Goal: Check status

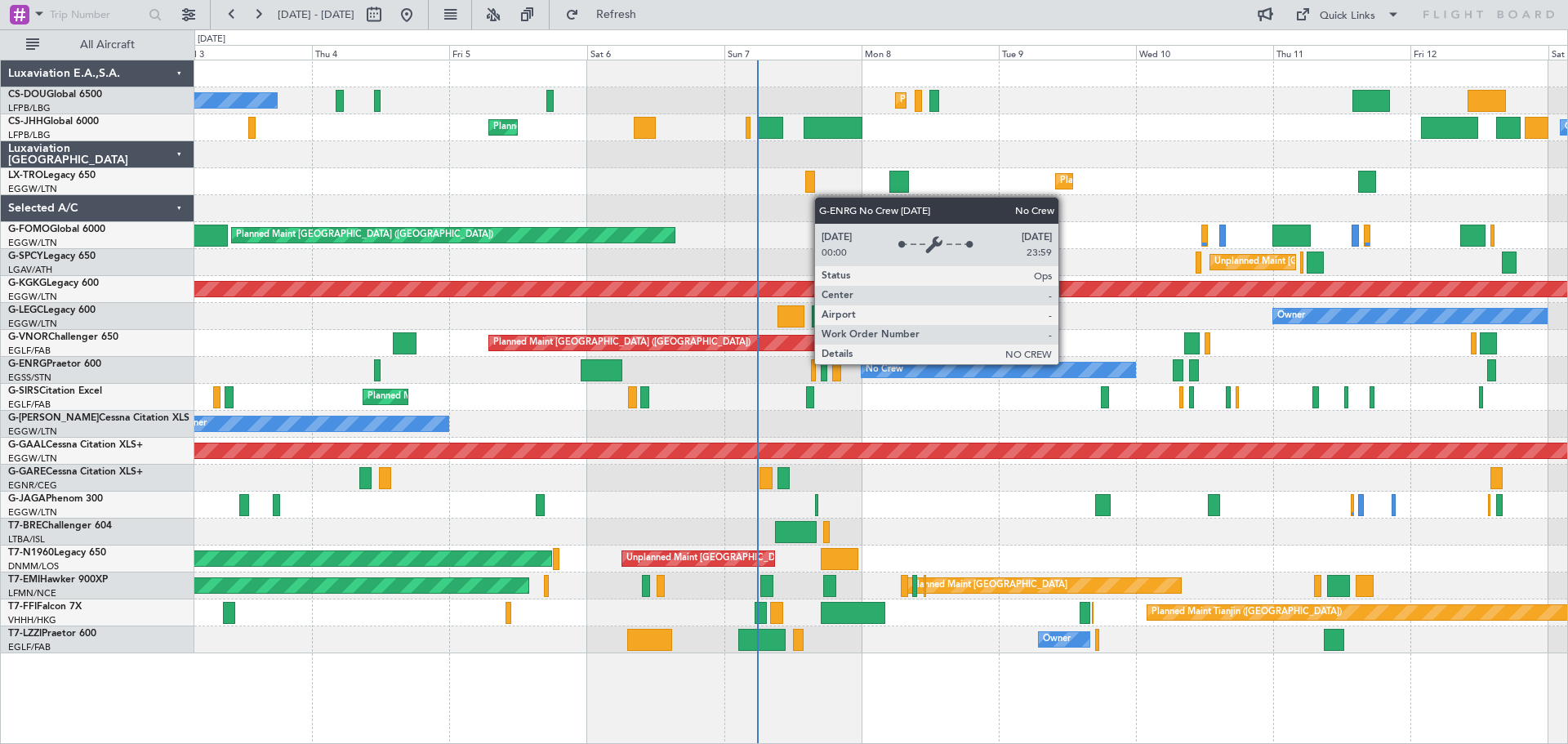
click at [1056, 363] on div "Planned Maint [GEOGRAPHIC_DATA] ([GEOGRAPHIC_DATA]) Planned Maint [GEOGRAPHIC_D…" at bounding box center [881, 357] width 1373 height 593
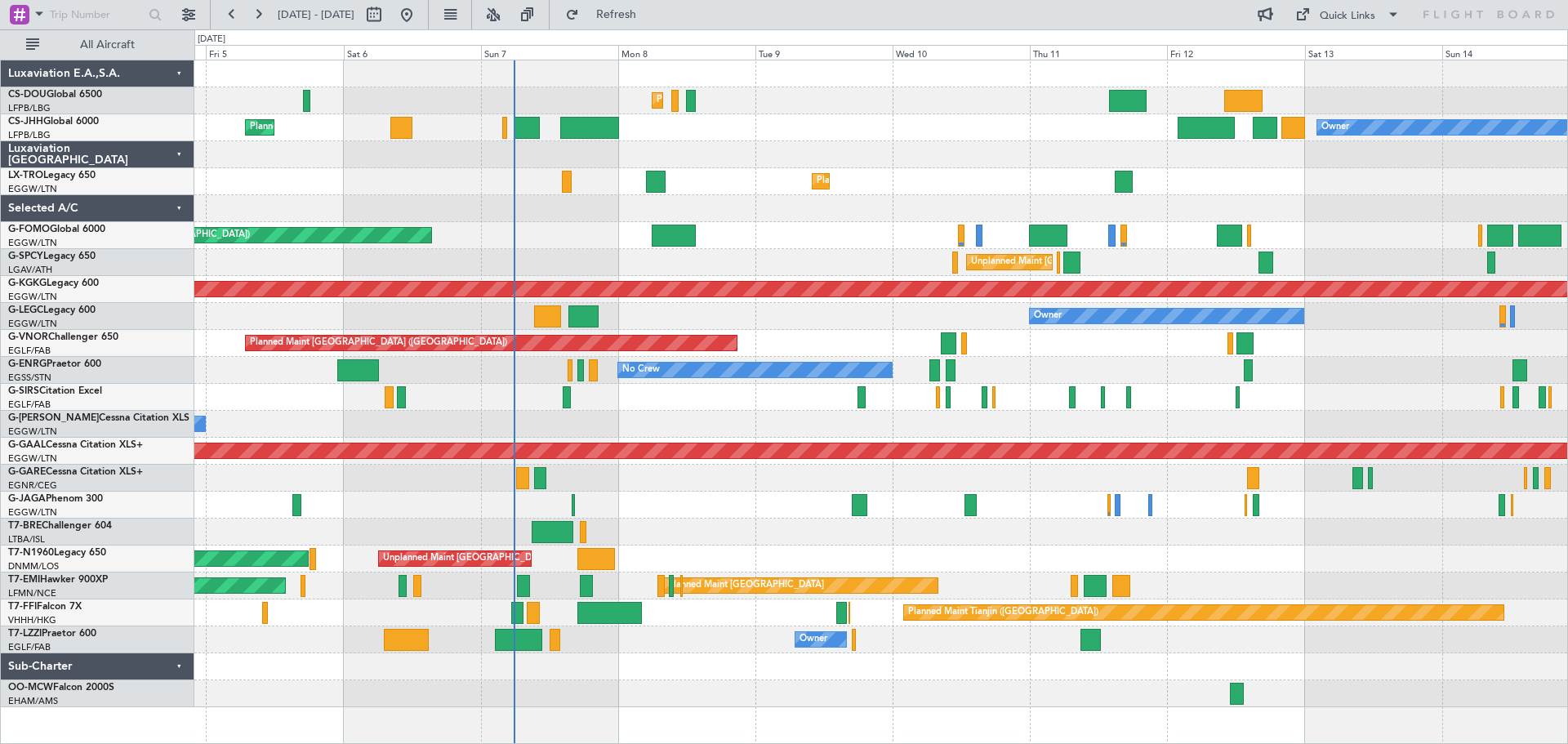
click at [789, 512] on div at bounding box center [881, 505] width 1373 height 27
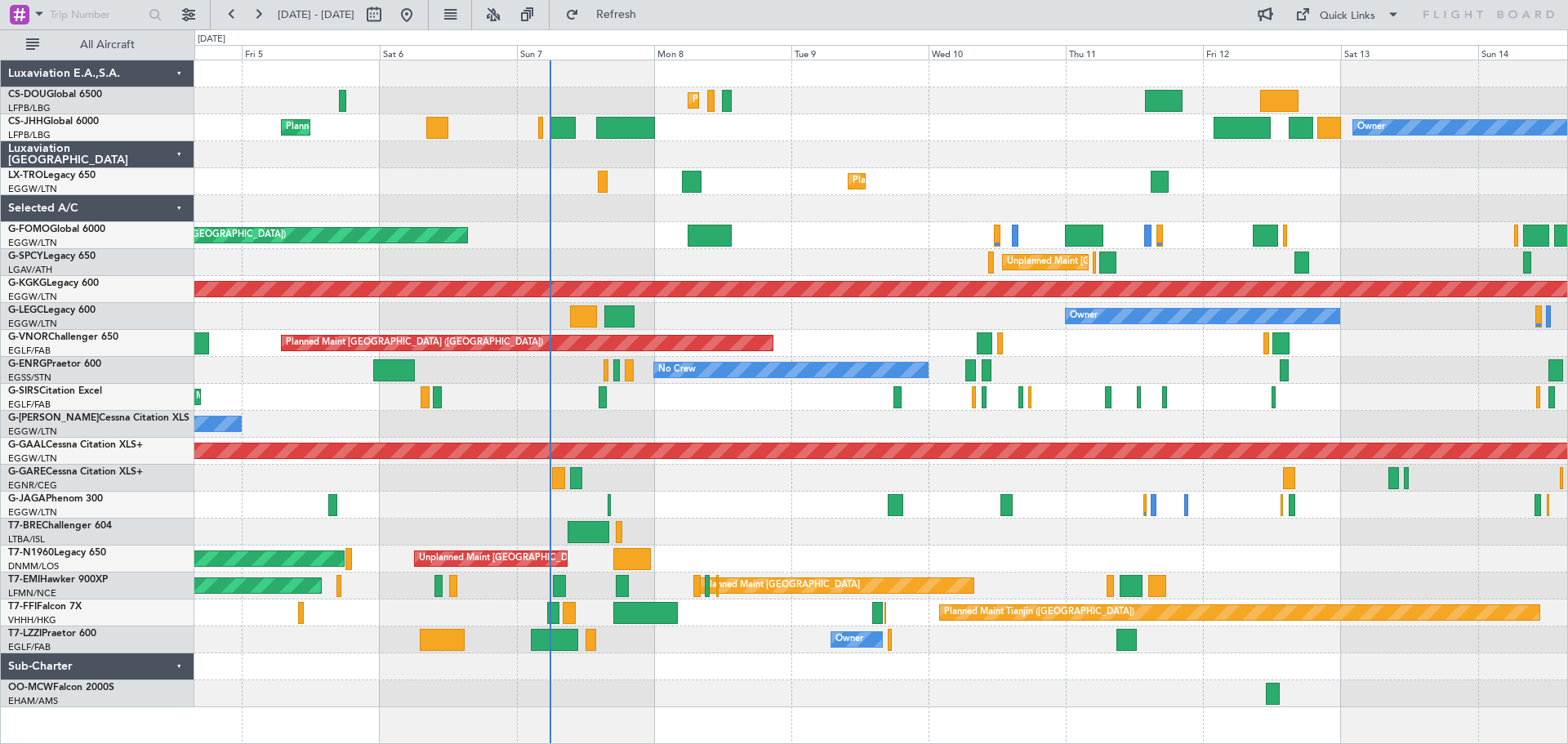
click at [829, 412] on div "Planned Maint [GEOGRAPHIC_DATA] ([GEOGRAPHIC_DATA]) Planned Maint [GEOGRAPHIC_D…" at bounding box center [881, 384] width 1373 height 647
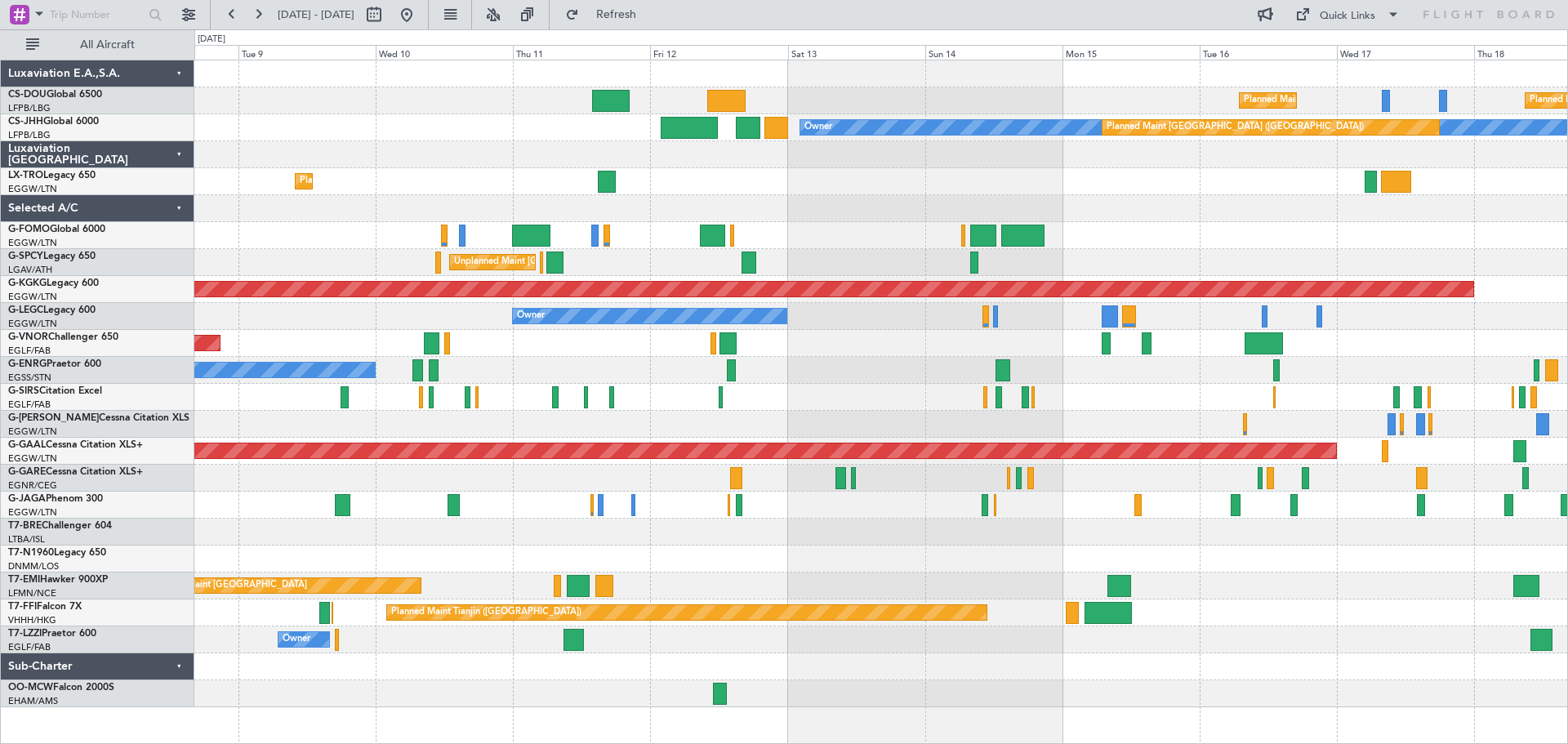
click at [820, 195] on div "Planned Maint Dusseldorf" at bounding box center [881, 181] width 1373 height 27
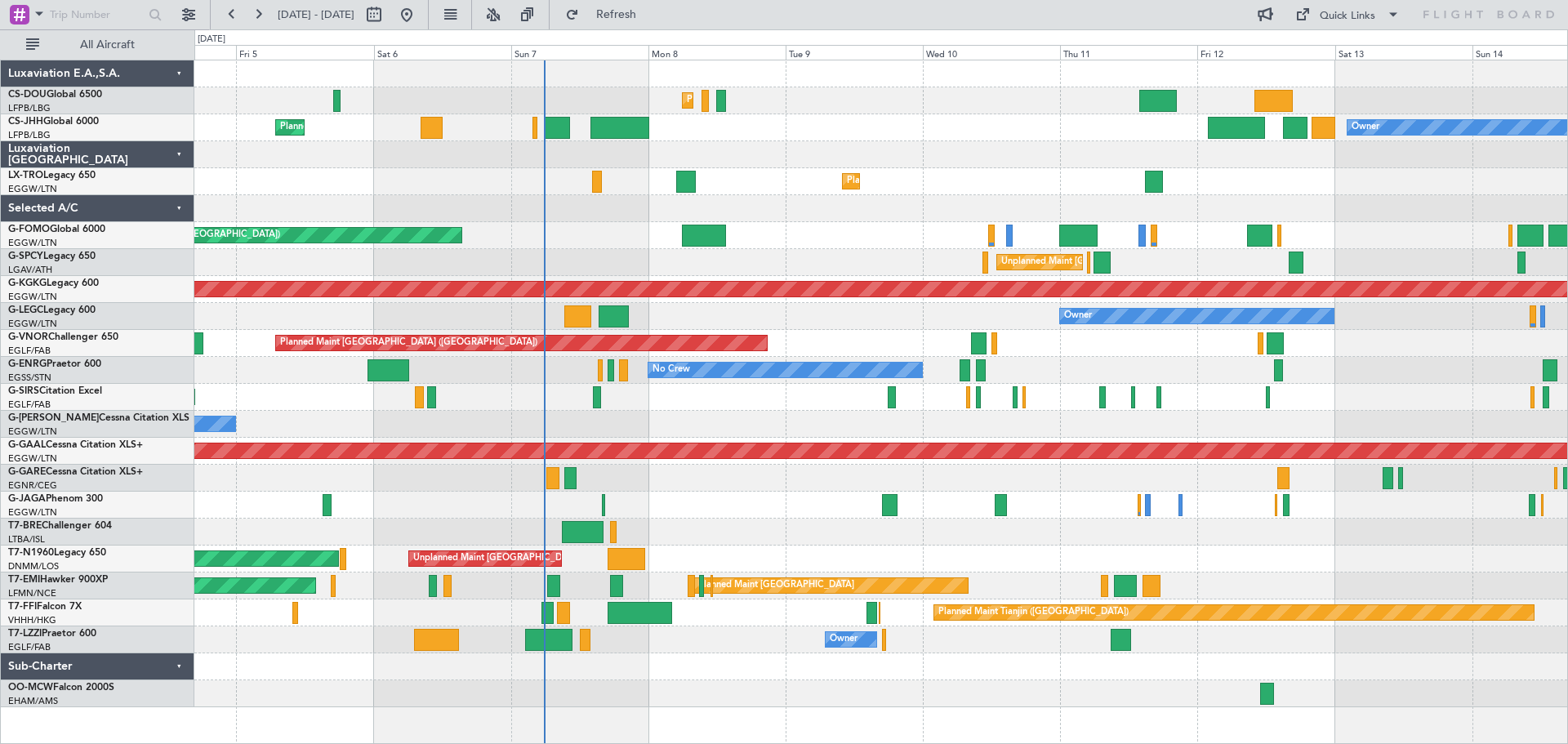
click at [1053, 187] on div "Planned Maint Dusseldorf" at bounding box center [881, 181] width 1373 height 27
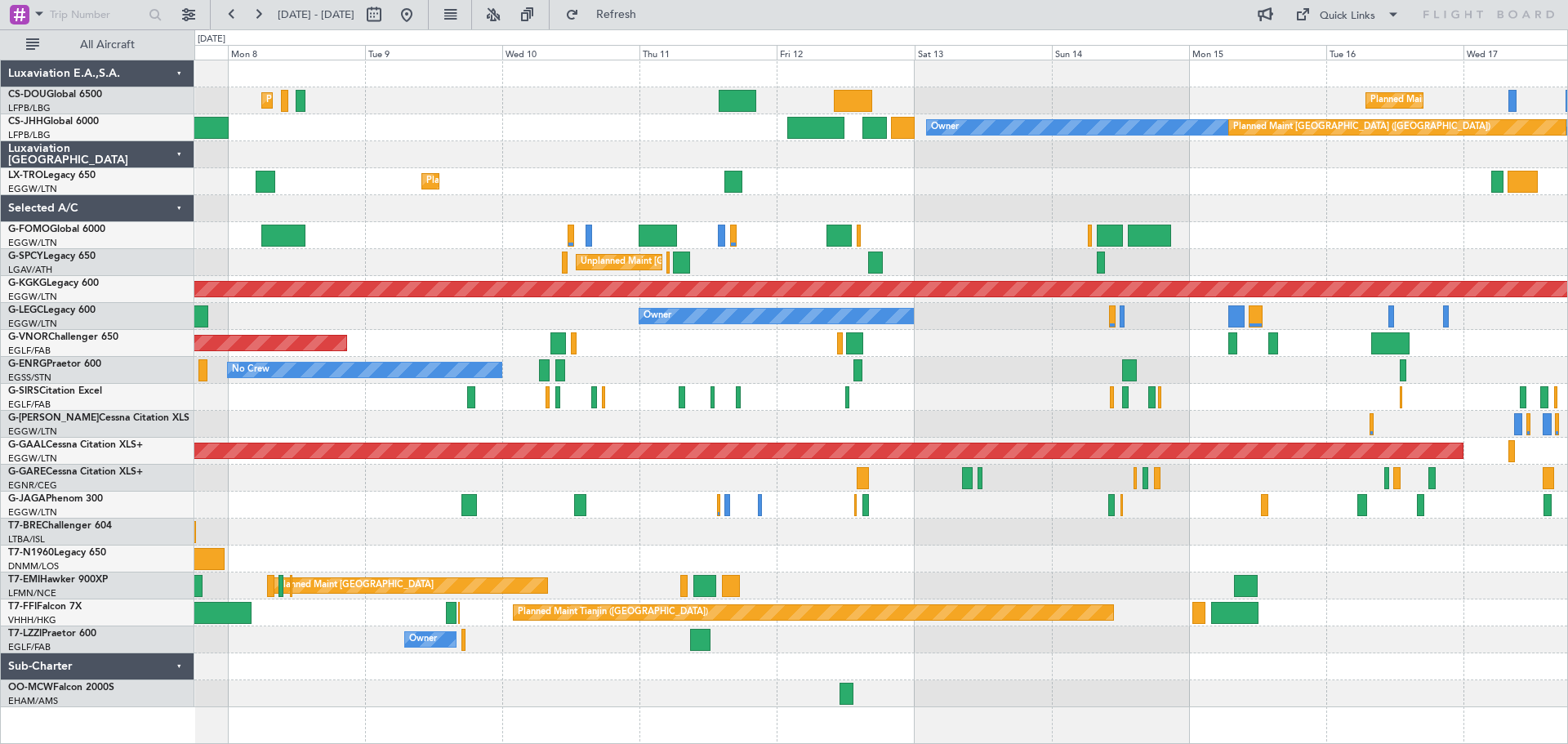
click at [966, 192] on div "Planned Maint Dusseldorf" at bounding box center [881, 181] width 1373 height 27
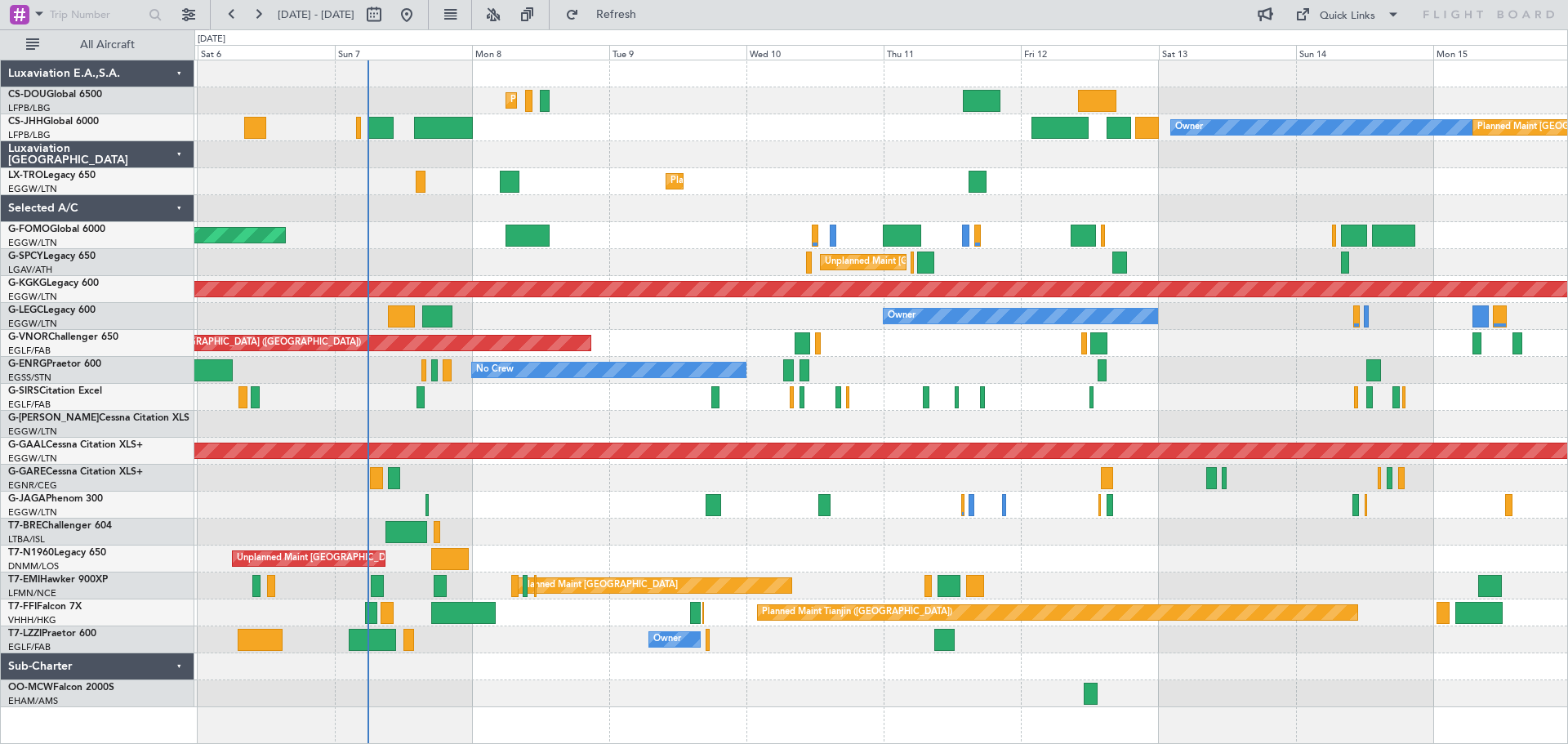
click at [768, 215] on div "Planned Maint [GEOGRAPHIC_DATA] ([GEOGRAPHIC_DATA]) Planned Maint [GEOGRAPHIC_D…" at bounding box center [881, 384] width 1373 height 647
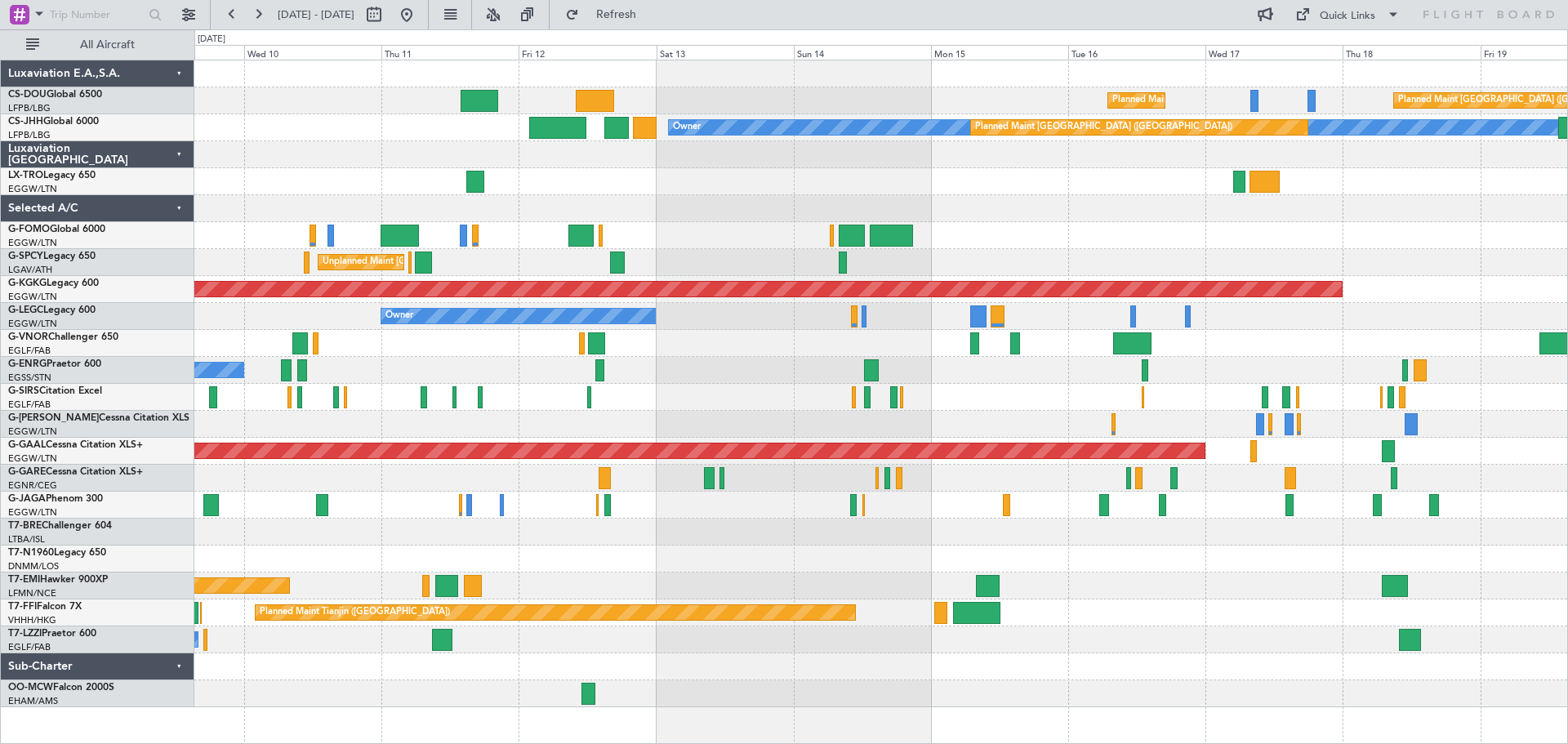
click at [664, 199] on div "Planned Maint [GEOGRAPHIC_DATA] ([GEOGRAPHIC_DATA]) Planned Maint [GEOGRAPHIC_D…" at bounding box center [881, 384] width 1373 height 647
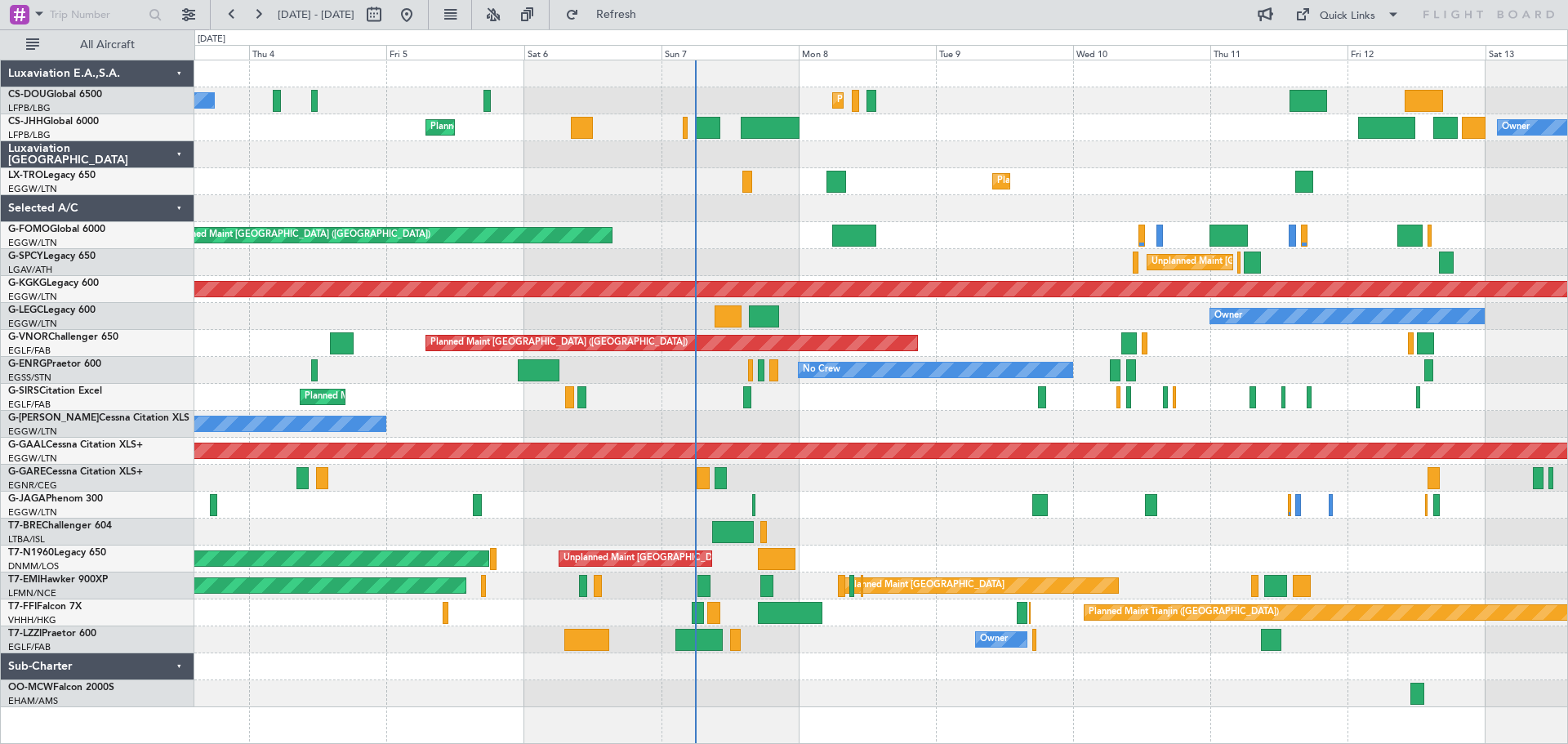
click at [1378, 151] on div "Planned Maint [GEOGRAPHIC_DATA] ([GEOGRAPHIC_DATA]) No Crew Planned Maint [GEOG…" at bounding box center [881, 384] width 1373 height 647
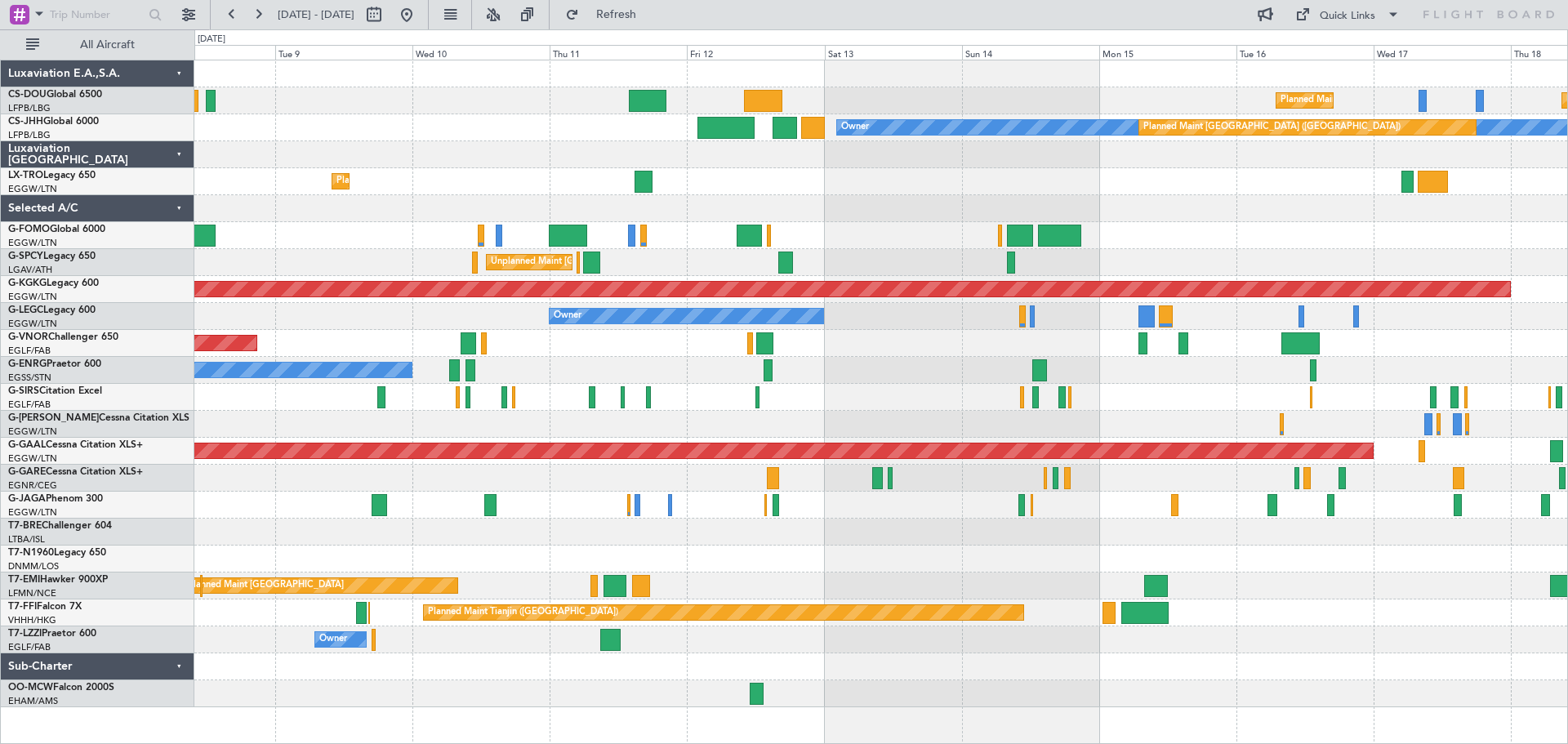
click at [521, 205] on div at bounding box center [881, 208] width 1373 height 27
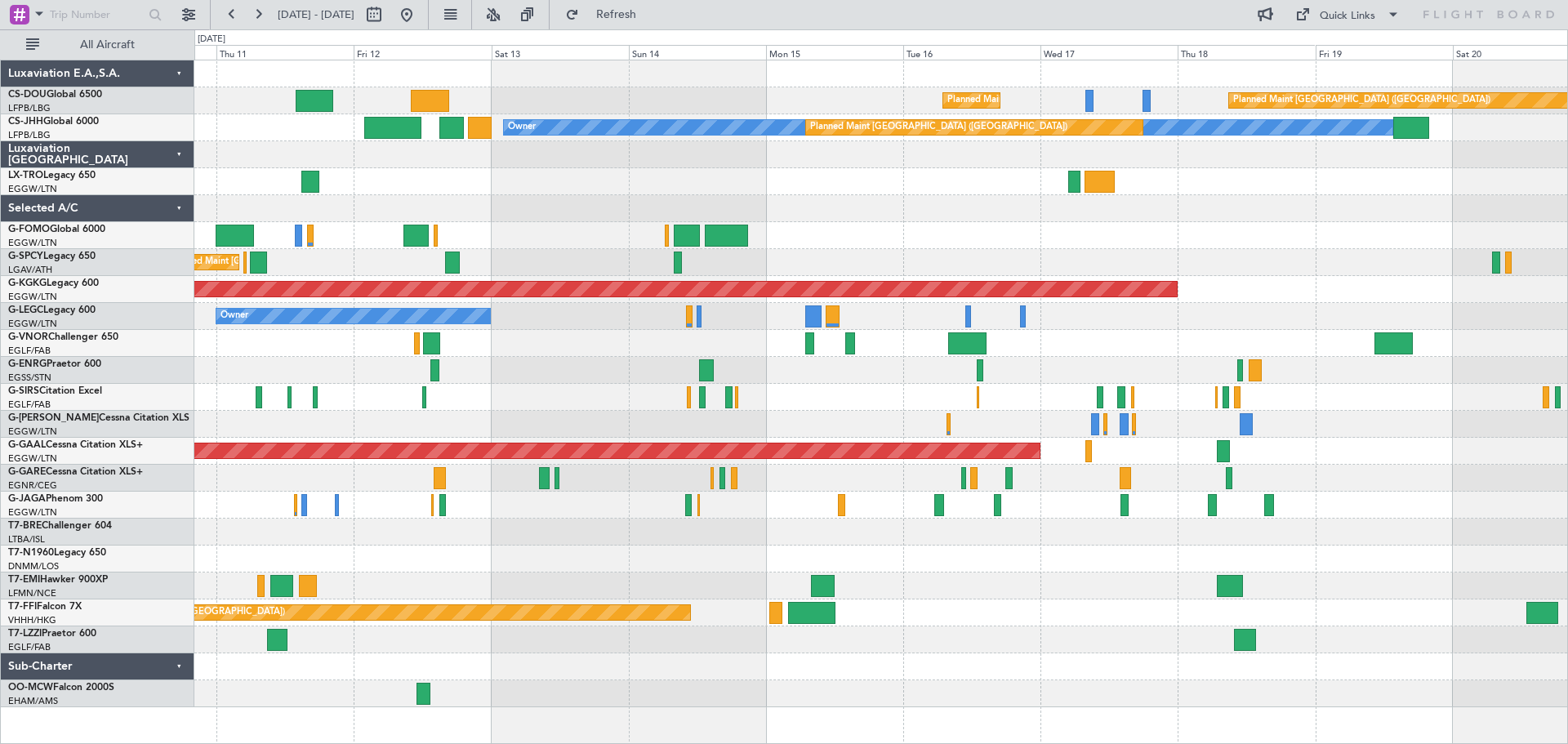
click at [886, 229] on div at bounding box center [881, 235] width 1373 height 27
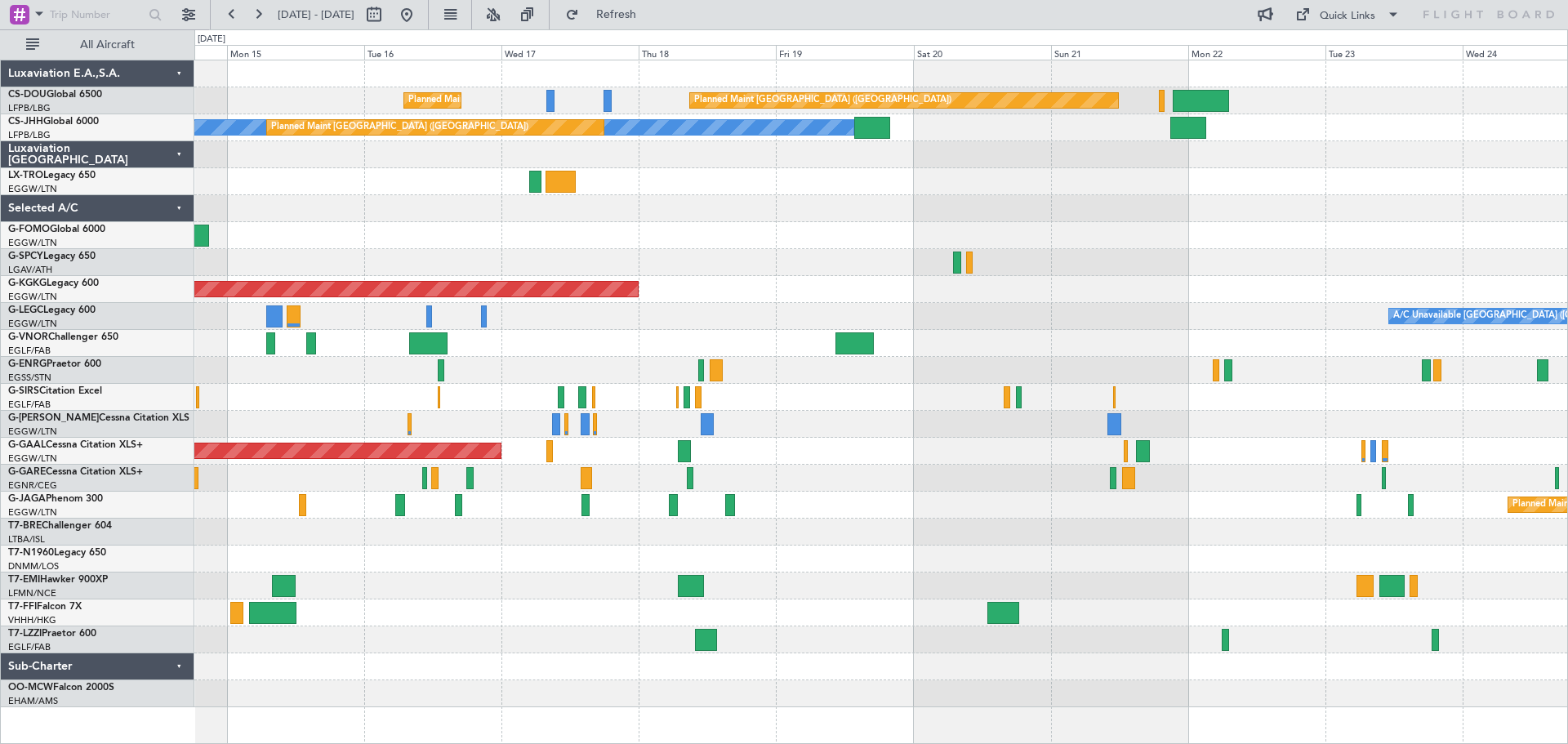
click at [649, 234] on div at bounding box center [881, 235] width 1373 height 27
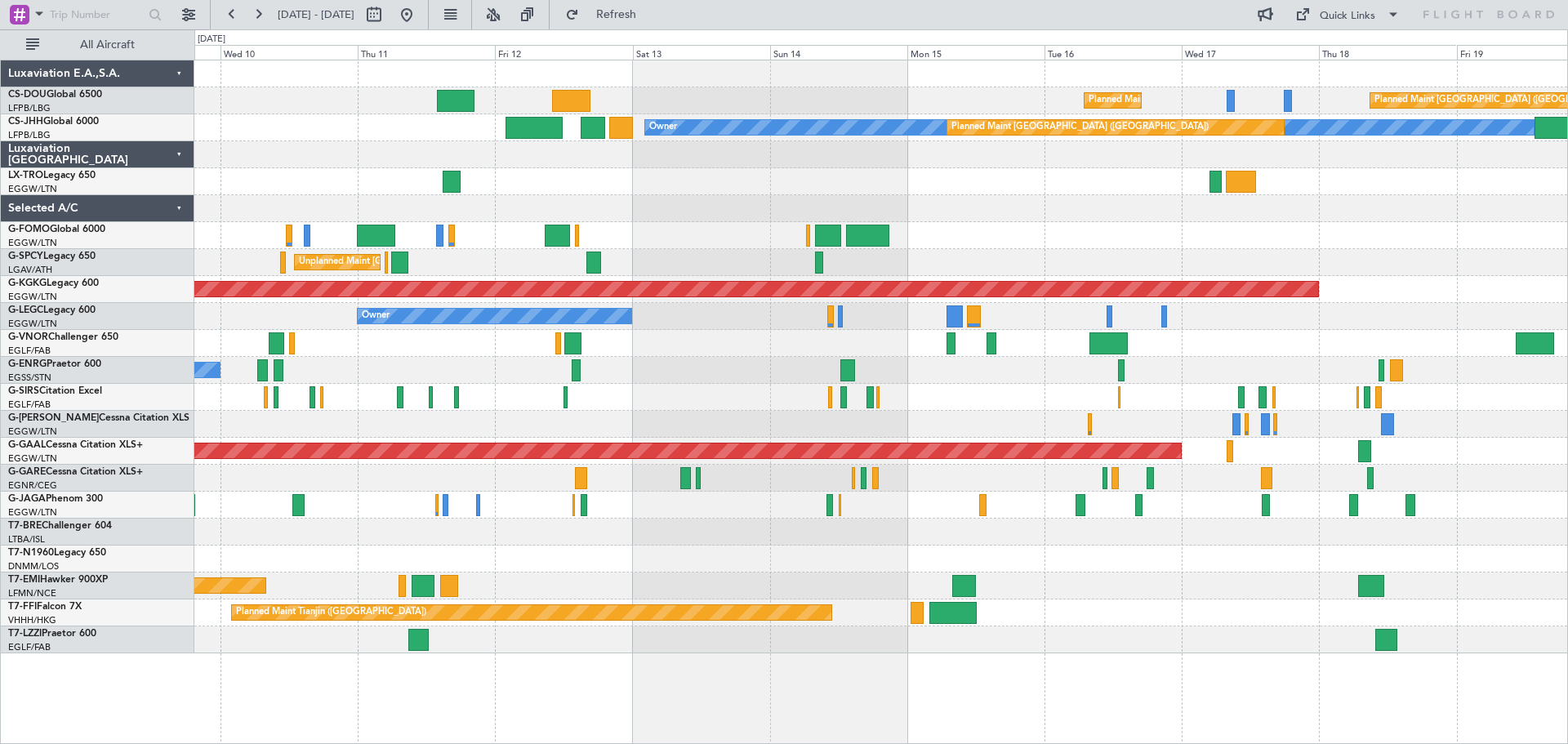
click at [1125, 228] on div "Planned Maint [GEOGRAPHIC_DATA] ([GEOGRAPHIC_DATA]) Planned Maint [GEOGRAPHIC_D…" at bounding box center [881, 357] width 1373 height 593
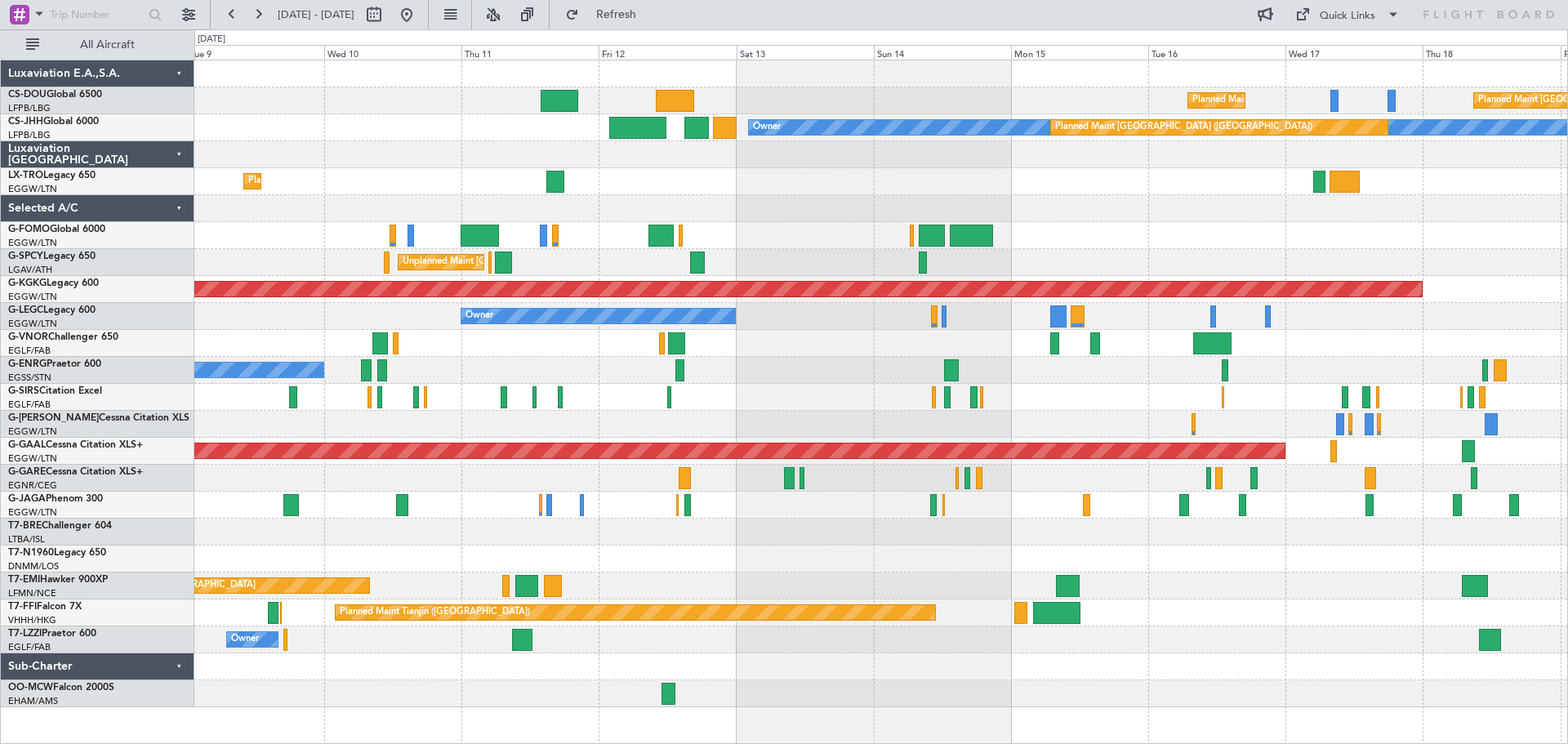
click at [1103, 304] on div "Owner" at bounding box center [881, 316] width 1373 height 27
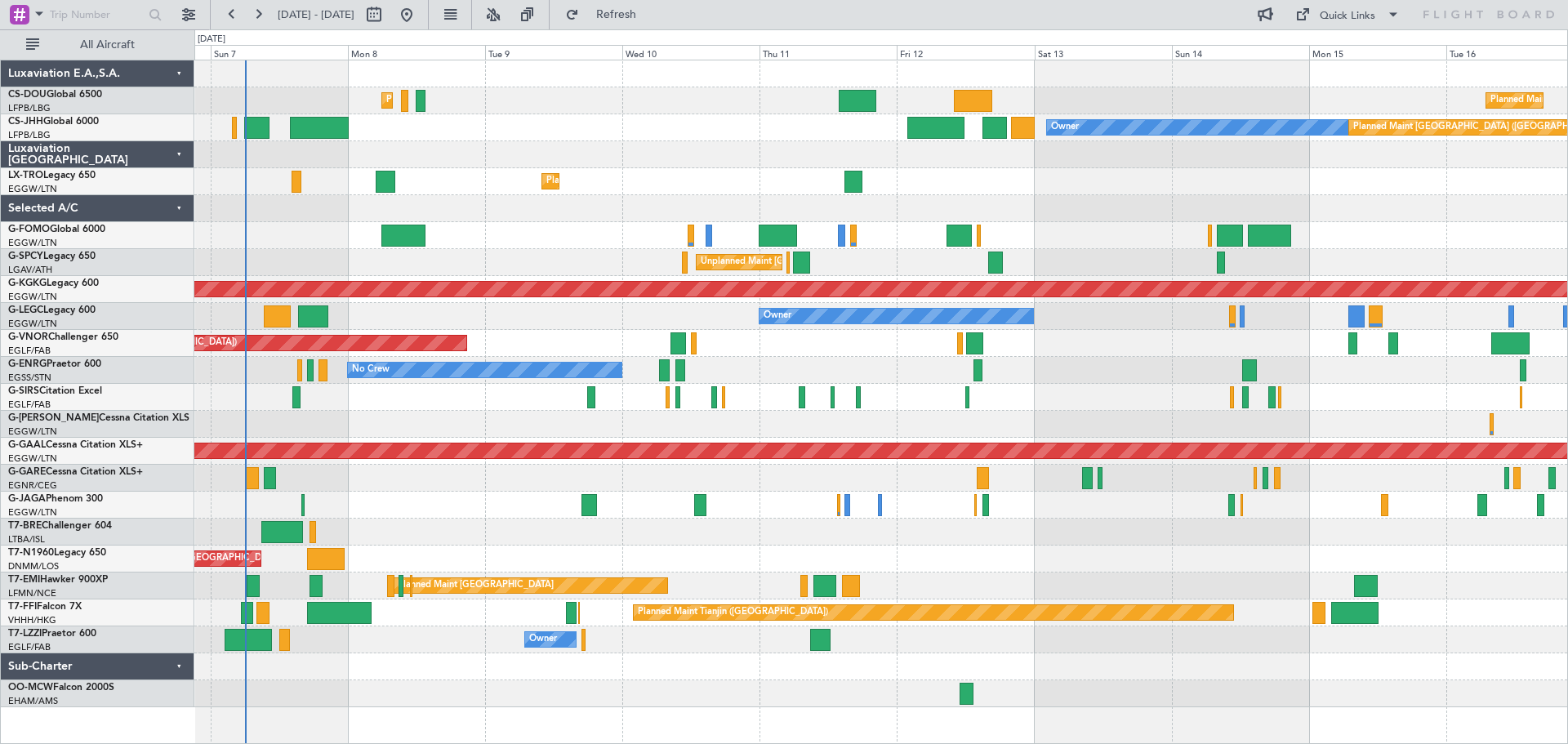
click at [719, 206] on div "Planned Maint [GEOGRAPHIC_DATA] ([GEOGRAPHIC_DATA]) Planned Maint [GEOGRAPHIC_D…" at bounding box center [881, 384] width 1373 height 647
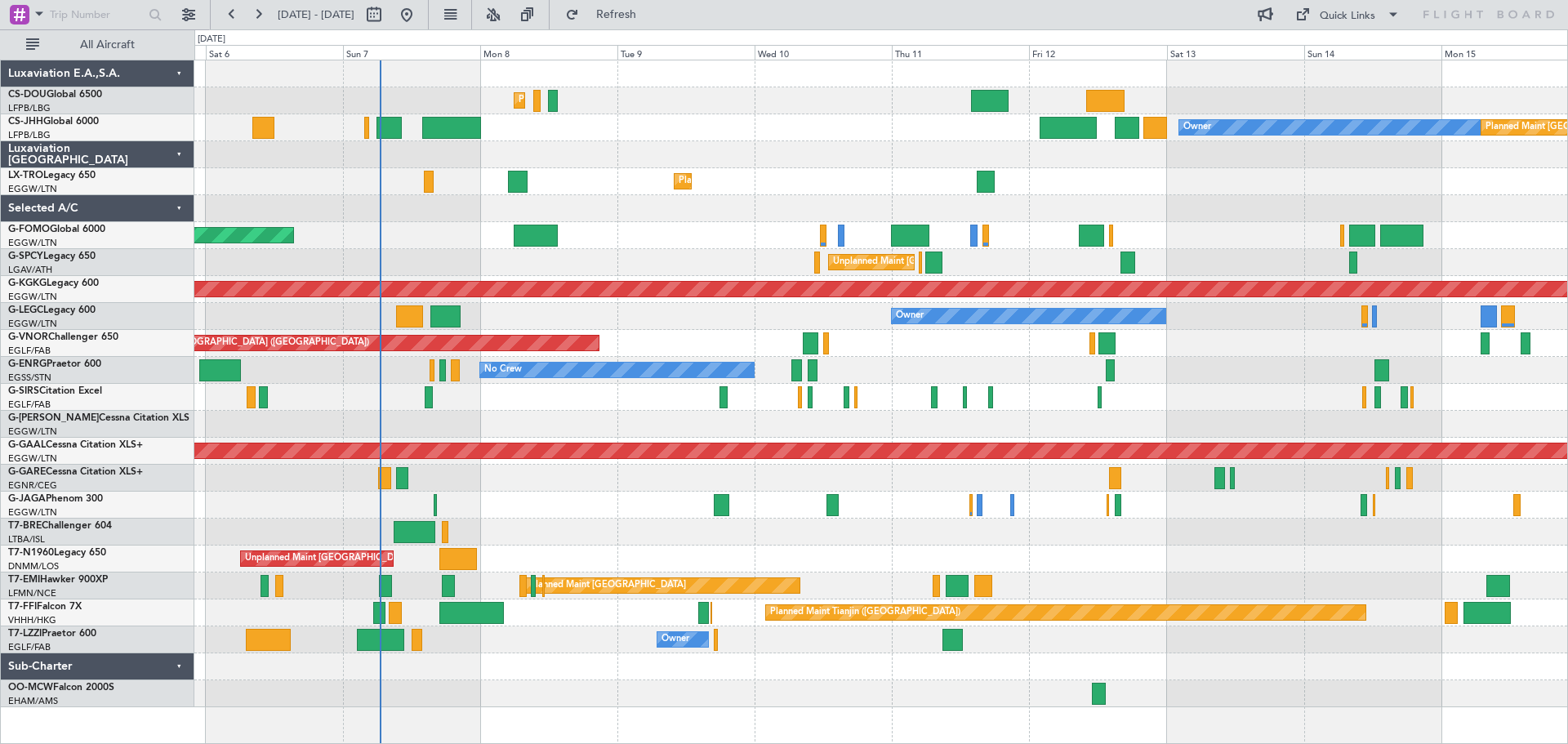
click at [698, 224] on div "Planned Maint [GEOGRAPHIC_DATA] ([GEOGRAPHIC_DATA]) Planned Maint [GEOGRAPHIC_D…" at bounding box center [881, 384] width 1373 height 647
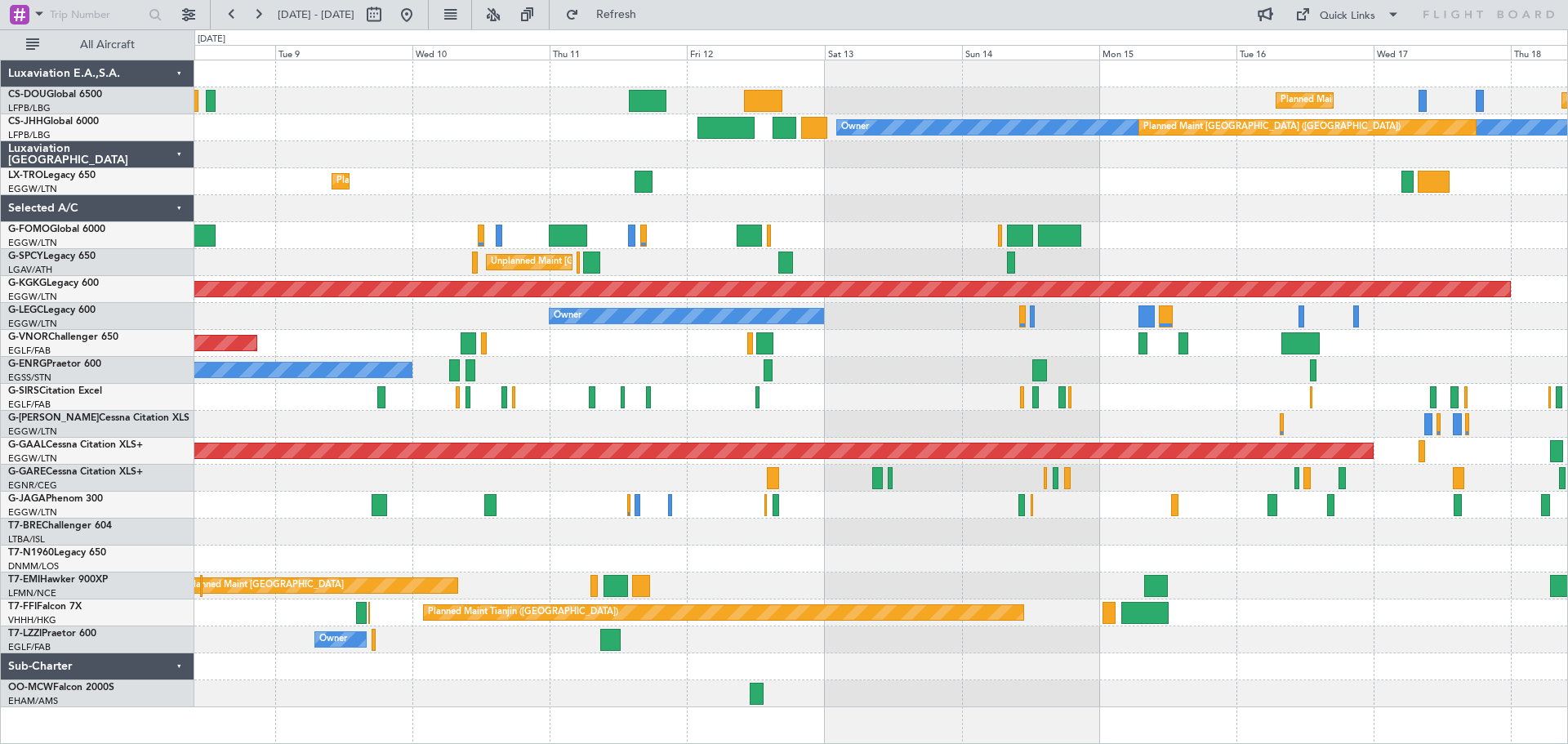
click at [944, 184] on div "Planned Maint Dusseldorf" at bounding box center [881, 181] width 1373 height 27
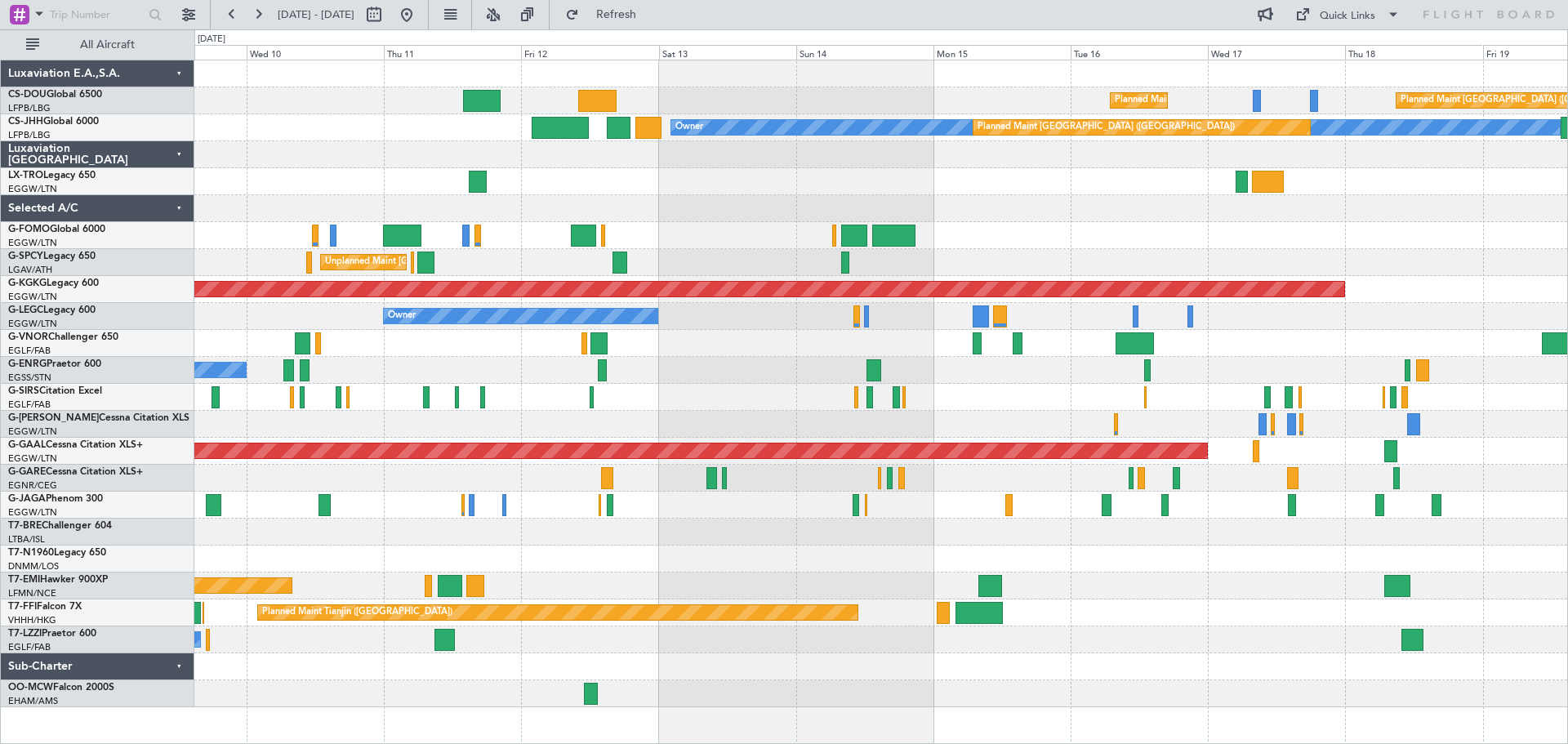
click at [988, 192] on div "Planned Maint Dusseldorf" at bounding box center [881, 181] width 1373 height 27
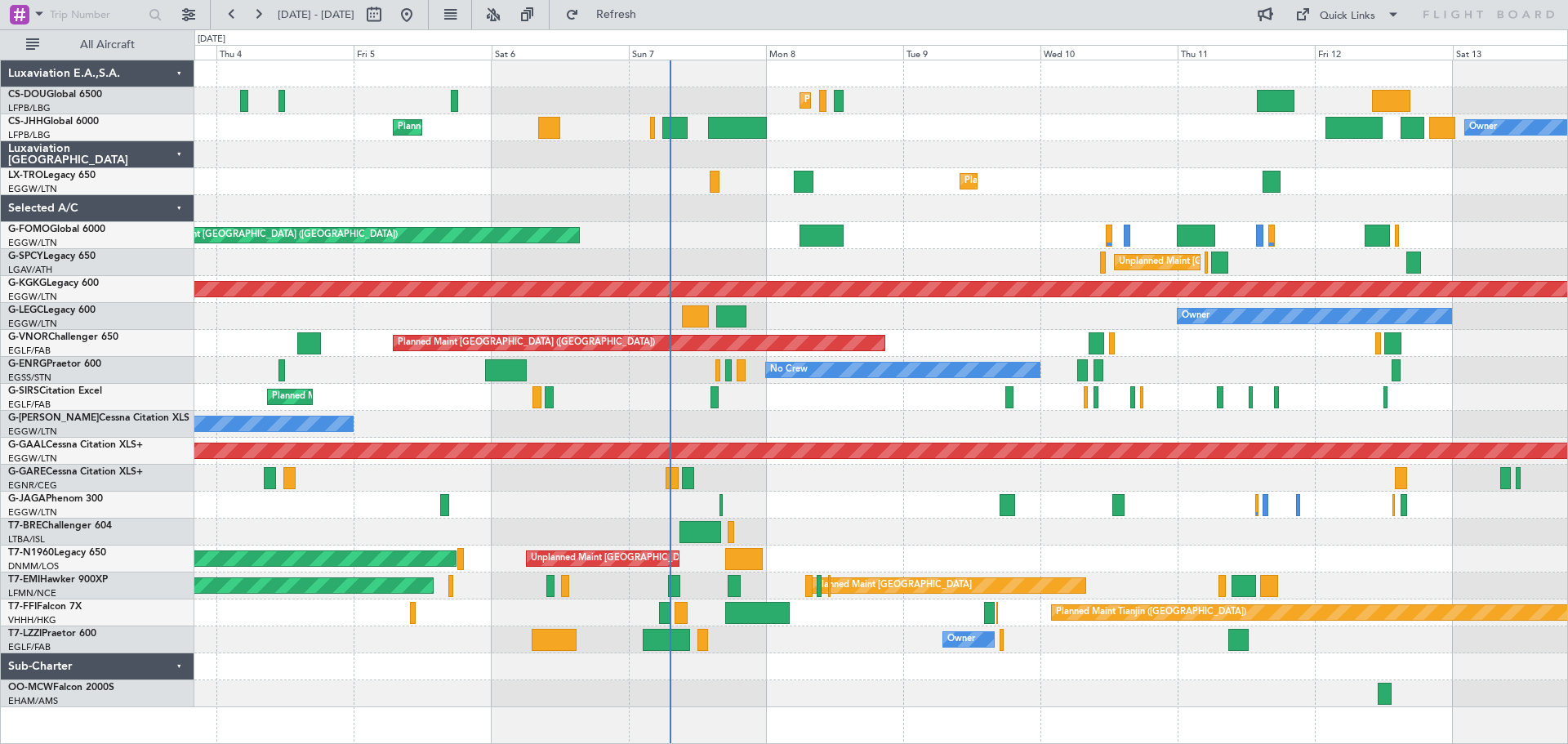
click at [1156, 159] on div "Planned Maint [GEOGRAPHIC_DATA] ([GEOGRAPHIC_DATA]) Planned Maint [GEOGRAPHIC_D…" at bounding box center [881, 384] width 1373 height 647
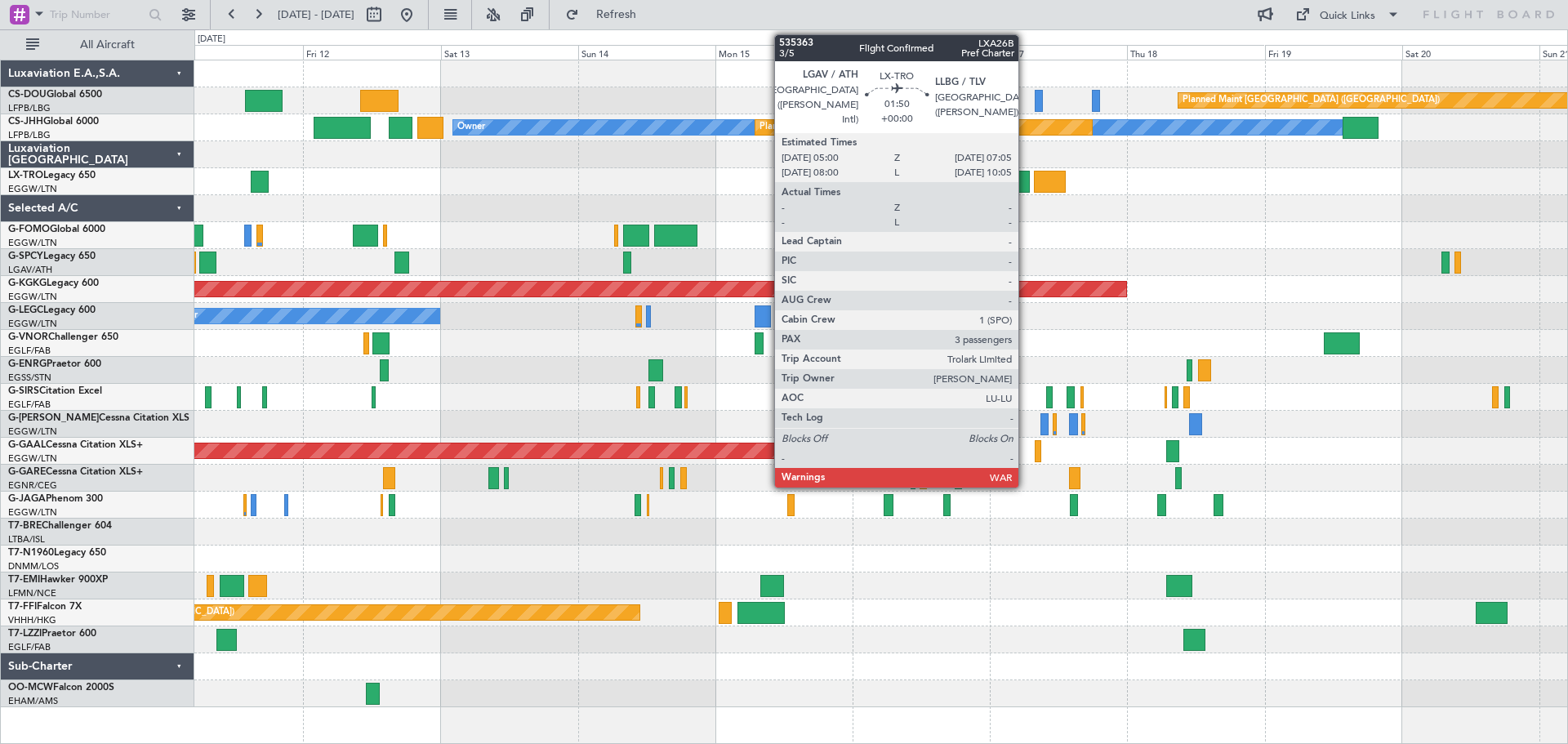
click at [1026, 184] on div at bounding box center [1023, 181] width 13 height 22
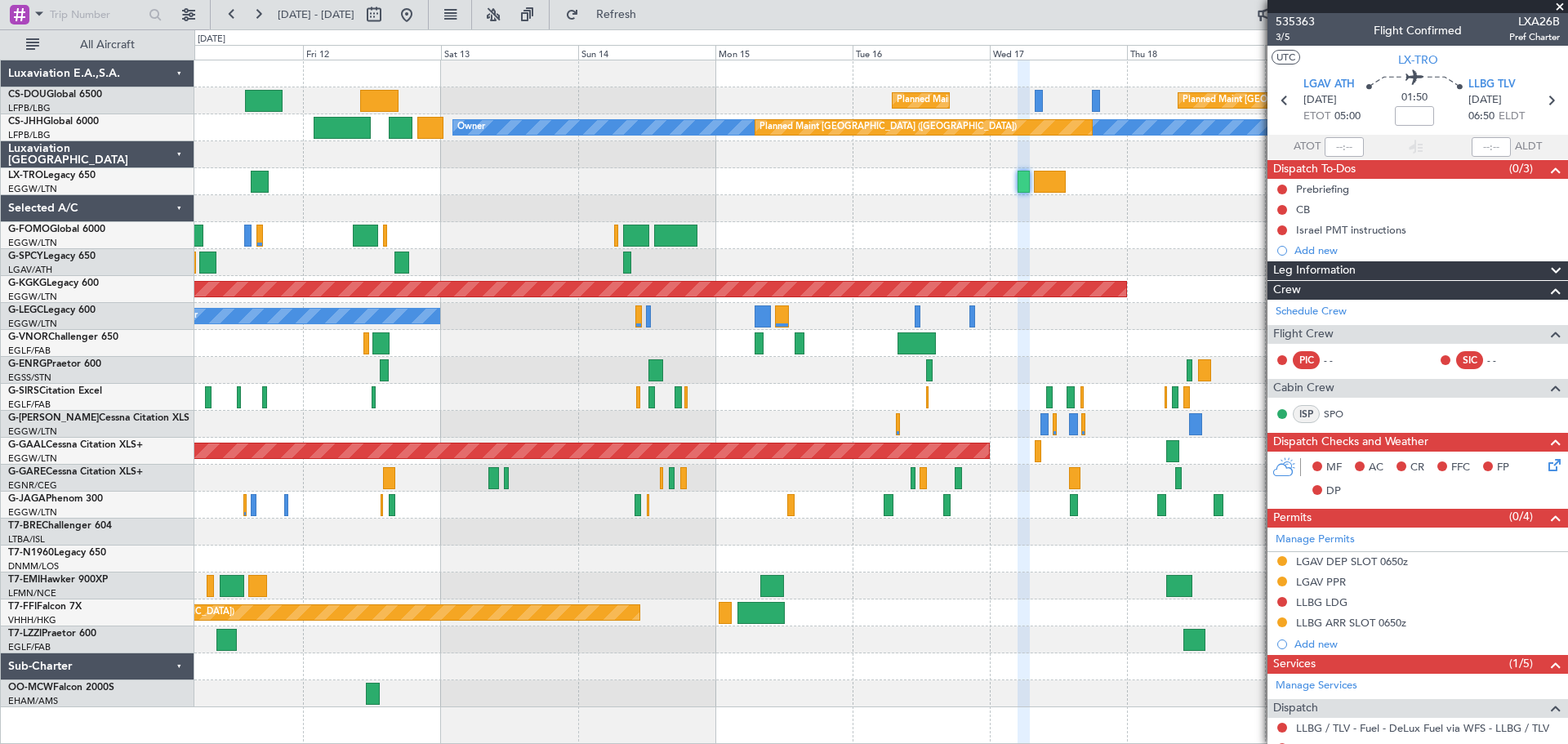
click at [1559, 7] on span at bounding box center [1559, 7] width 16 height 14
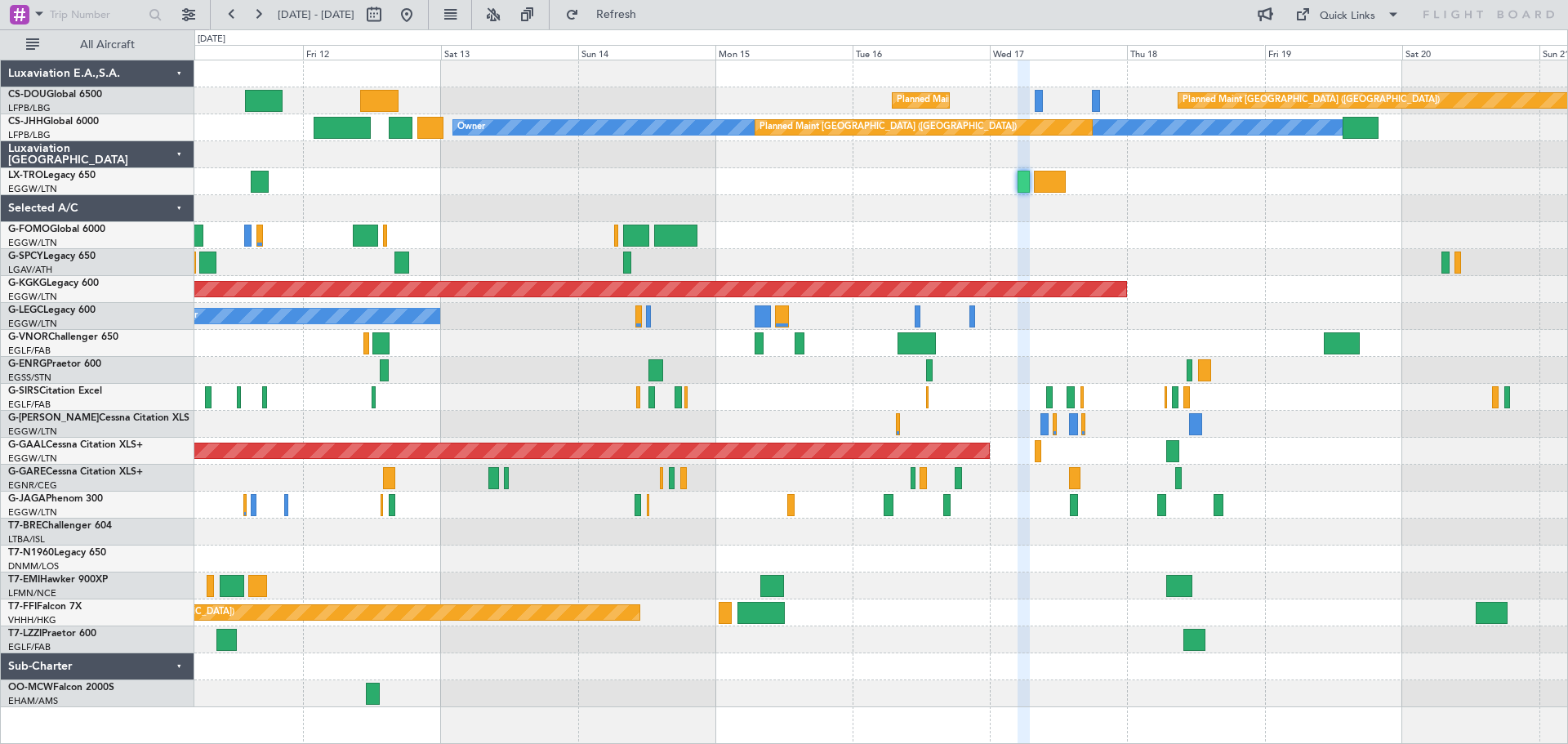
type input "0"
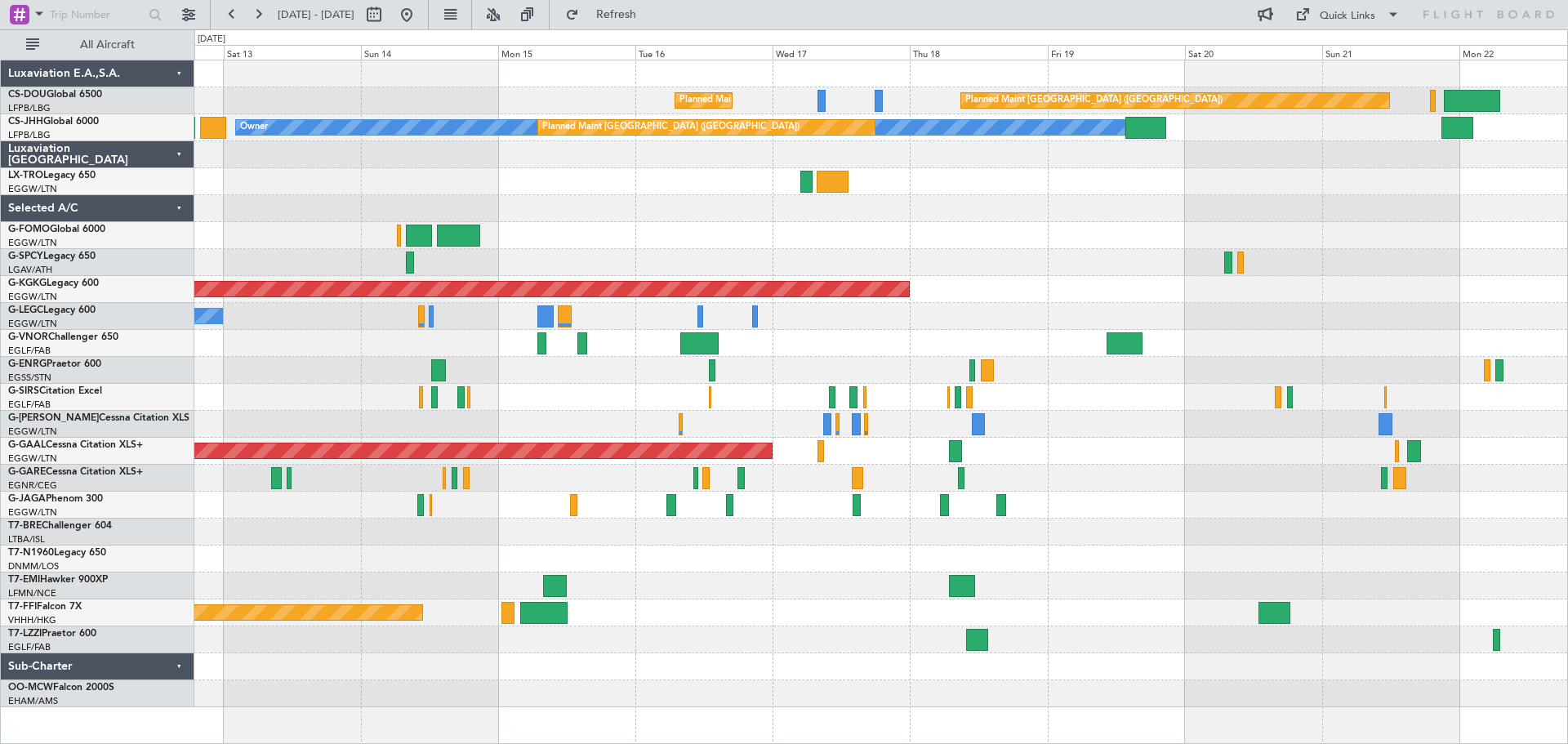
click at [521, 226] on div "Planned Maint [GEOGRAPHIC_DATA] ([GEOGRAPHIC_DATA]) Planned Maint [GEOGRAPHIC_D…" at bounding box center [881, 384] width 1373 height 647
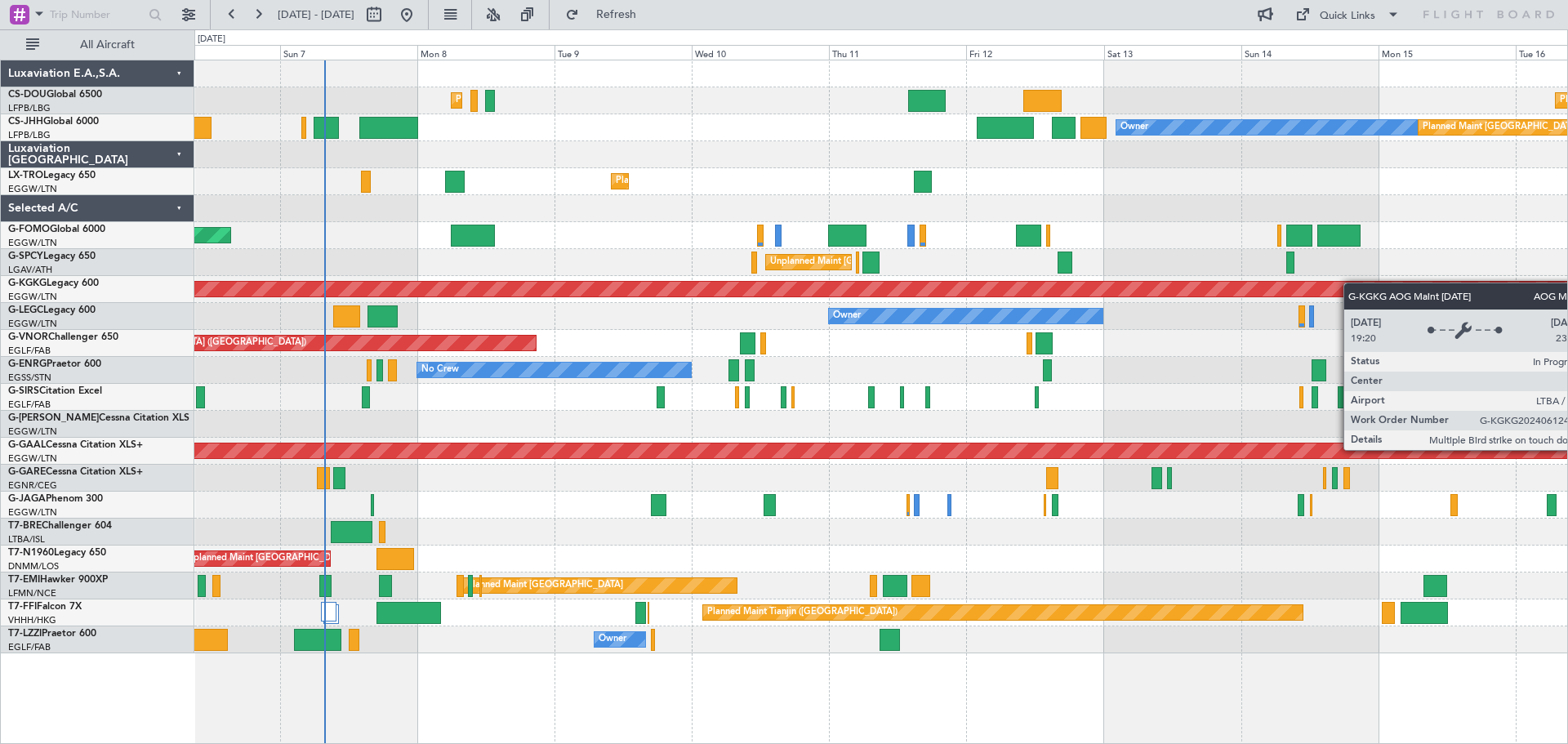
click at [1499, 288] on div "Planned Maint [GEOGRAPHIC_DATA] ([GEOGRAPHIC_DATA]) Planned Maint [GEOGRAPHIC_D…" at bounding box center [881, 357] width 1373 height 593
